Goal: Navigation & Orientation: Find specific page/section

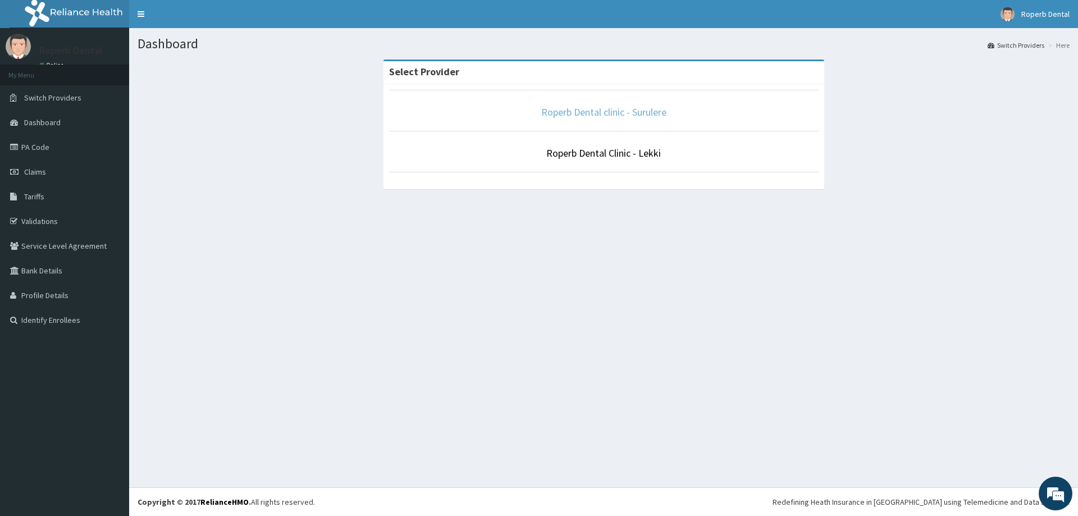
click at [601, 111] on link "Roperb Dental clinic - Surulere" at bounding box center [603, 112] width 125 height 13
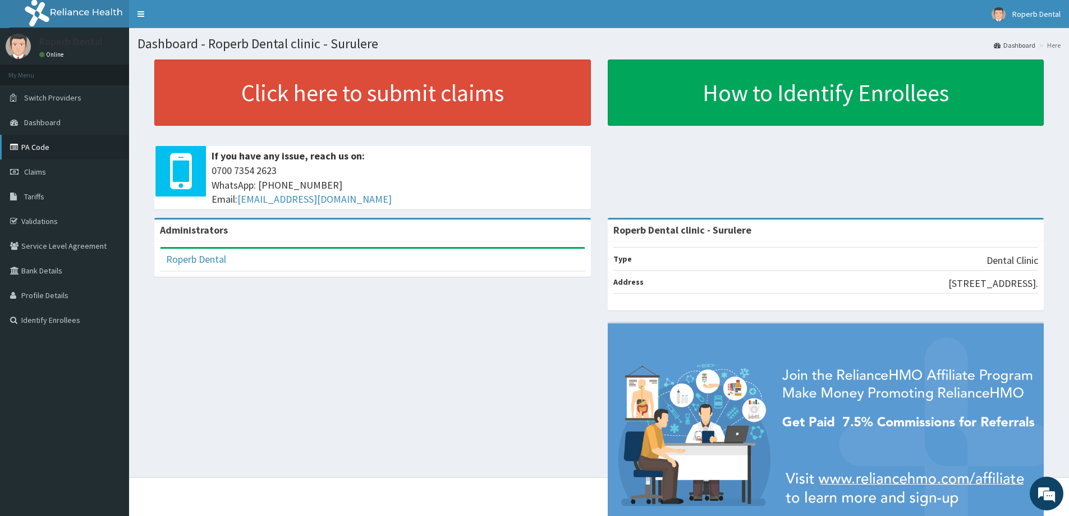
click at [36, 148] on link "PA Code" at bounding box center [64, 147] width 129 height 25
